Goal: Navigation & Orientation: Find specific page/section

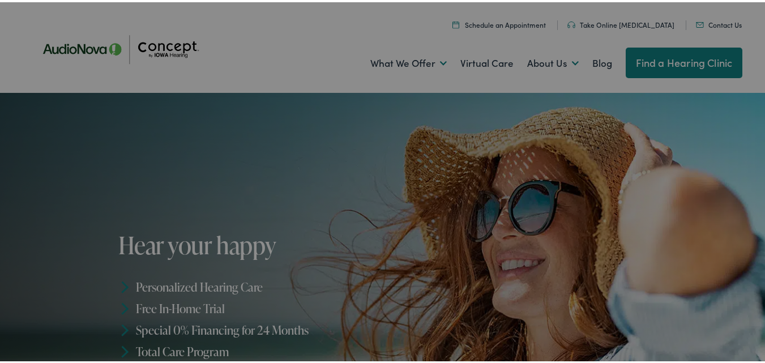
click at [734, 19] on li "Contact Us" at bounding box center [718, 23] width 65 height 10
click at [723, 23] on link "Contact Us" at bounding box center [719, 23] width 46 height 10
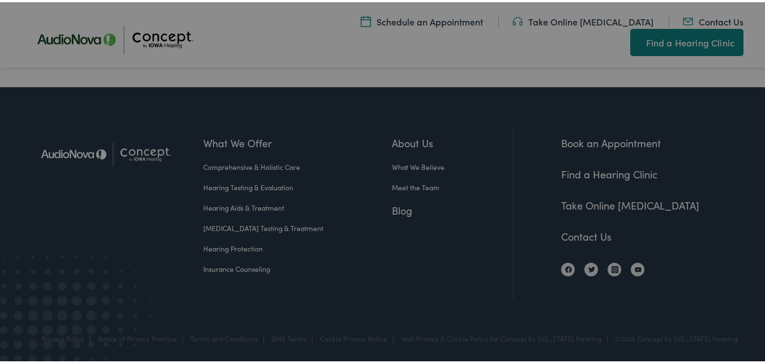
scroll to position [2547, 0]
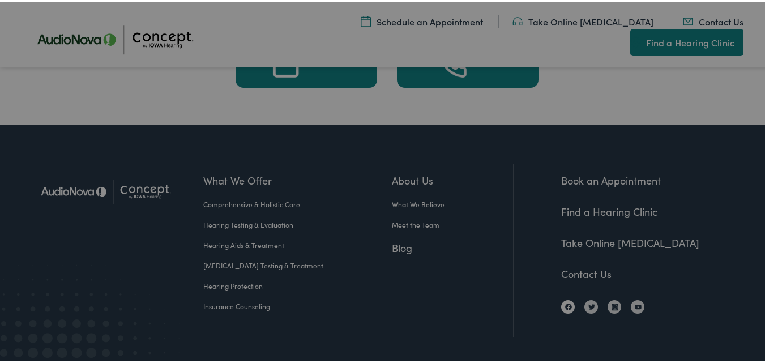
click at [561, 298] on link at bounding box center [568, 305] width 14 height 14
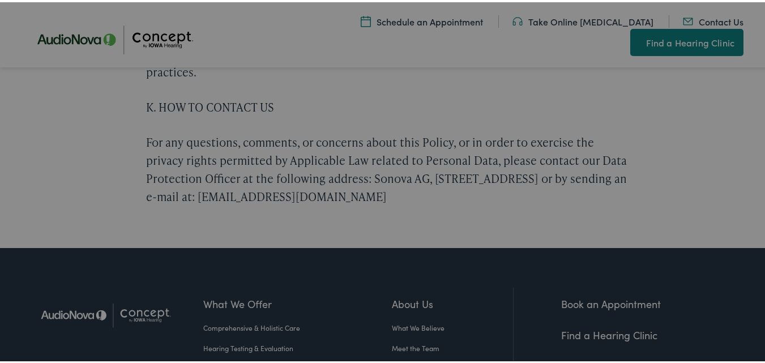
scroll to position [4700, 0]
